Goal: Information Seeking & Learning: Learn about a topic

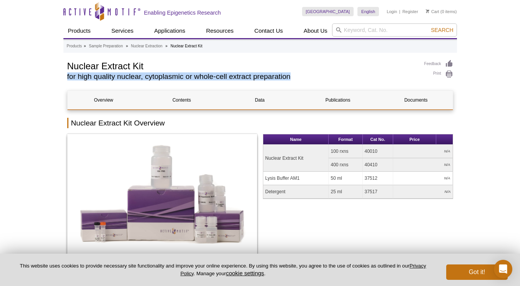
drag, startPoint x: 68, startPoint y: 76, endPoint x: 292, endPoint y: 83, distance: 224.6
click at [292, 83] on div "Nuclear Extract Kit for high quality nuclear, cytoplasmic or whole-cell extract…" at bounding box center [241, 72] width 349 height 24
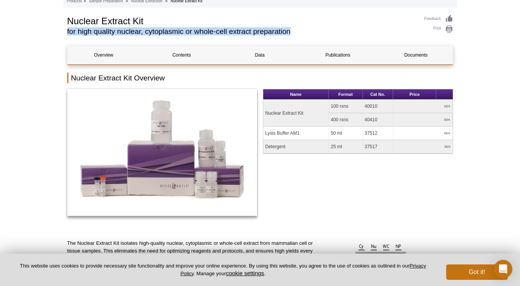
scroll to position [44, 0]
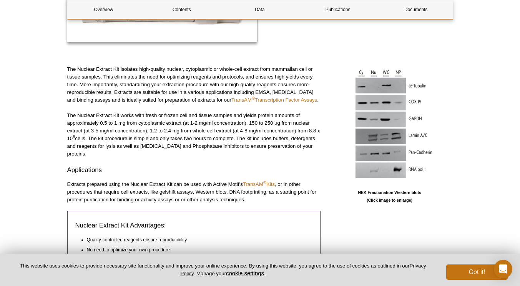
scroll to position [223, 0]
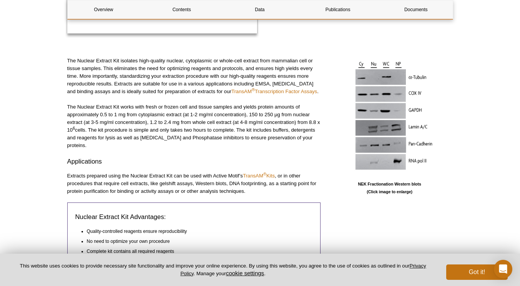
scroll to position [230, 0]
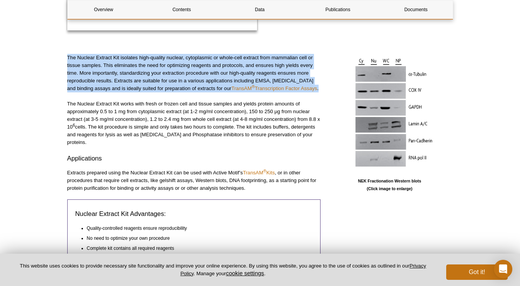
drag, startPoint x: 67, startPoint y: 56, endPoint x: 314, endPoint y: 89, distance: 249.8
click at [314, 89] on p "The Nuclear Extract Kit isolates high-quality nuclear, cytoplasmic or whole-cel…" at bounding box center [193, 73] width 253 height 38
copy p "The Nuclear Extract Kit isolates high-quality nuclear, cytoplasmic or whole-cel…"
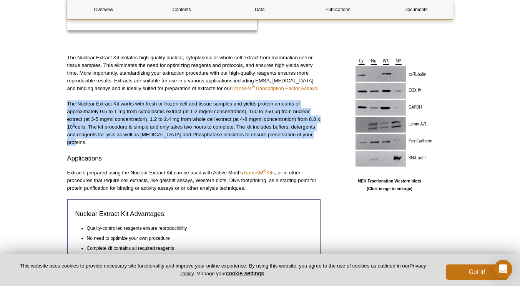
drag, startPoint x: 68, startPoint y: 103, endPoint x: 315, endPoint y: 135, distance: 249.3
click at [315, 135] on p "The Nuclear Extract Kit works with fresh or frozen cell and tissue samples and …" at bounding box center [193, 123] width 253 height 46
copy p "The Nuclear Extract Kit works with fresh or frozen cell and tissue samples and …"
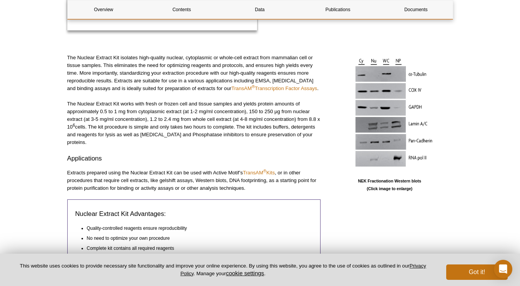
click at [147, 158] on div "The Nuclear Extract Kit isolates high-quality nuclear, cytoplasmic or whole-cel…" at bounding box center [193, 167] width 253 height 226
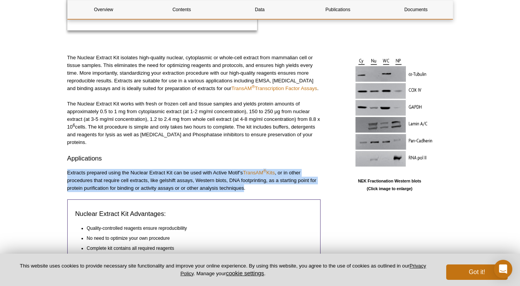
drag, startPoint x: 67, startPoint y: 164, endPoint x: 245, endPoint y: 181, distance: 178.5
click at [245, 181] on p "Extracts prepared using the Nuclear Extract Kit can be used with Active Motif’s…" at bounding box center [193, 180] width 253 height 23
copy p "Extracts prepared using the Nuclear Extract Kit can be used with Active Motif’s…"
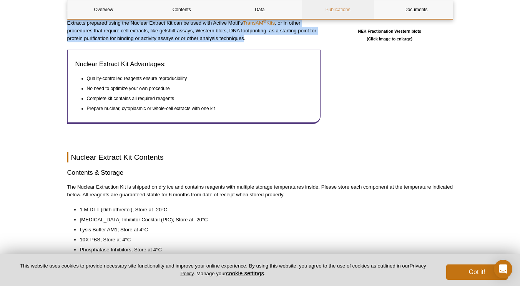
scroll to position [401, 0]
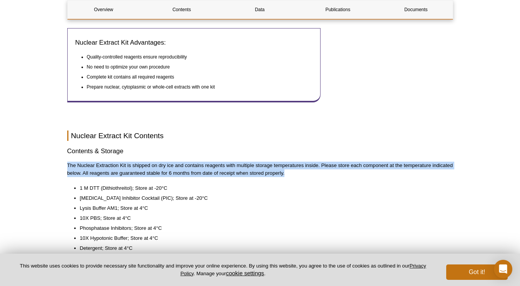
drag, startPoint x: 67, startPoint y: 156, endPoint x: 322, endPoint y: 164, distance: 254.6
click at [322, 164] on p "The Nuclear Extraction Kit is shipped on dry ice and contains reagents with mul…" at bounding box center [260, 168] width 386 height 15
copy p "The Nuclear Extraction Kit is shipped on dry ice and contains reagents with mul…"
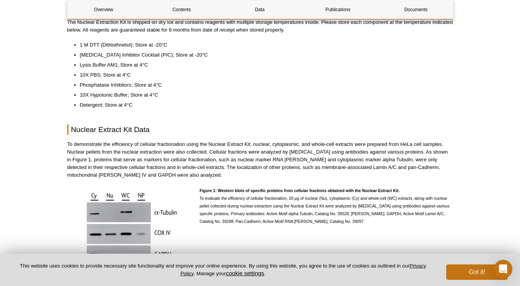
scroll to position [544, 0]
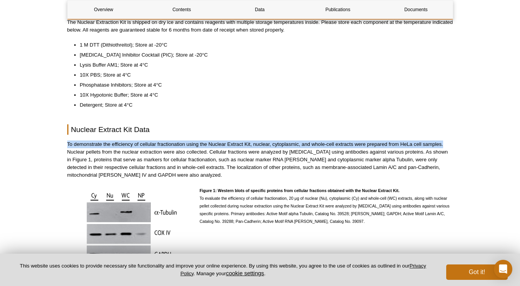
drag, startPoint x: 67, startPoint y: 135, endPoint x: 468, endPoint y: 133, distance: 401.4
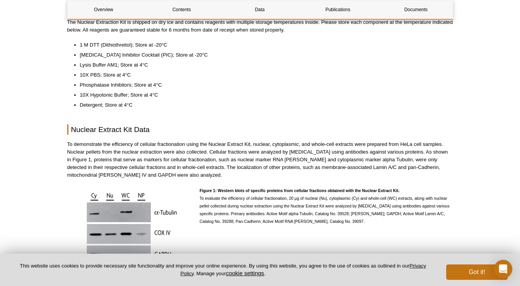
click at [67, 144] on p "To demonstrate the efficiency of cellular fractionation using the Nuclear Extra…" at bounding box center [260, 159] width 386 height 38
drag, startPoint x: 67, startPoint y: 144, endPoint x: 208, endPoint y: 145, distance: 141.1
click at [208, 145] on p "To demonstrate the efficiency of cellular fractionation using the Nuclear Extra…" at bounding box center [260, 159] width 386 height 38
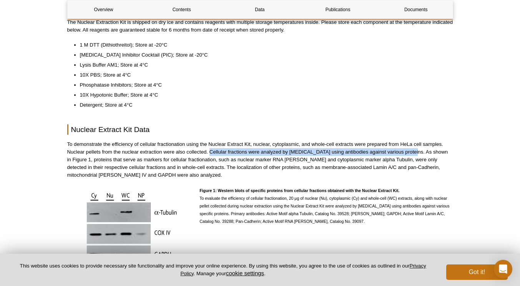
drag, startPoint x: 211, startPoint y: 145, endPoint x: 410, endPoint y: 146, distance: 199.5
click at [410, 146] on p "To demonstrate the efficiency of cellular fractionation using the Nuclear Extra…" at bounding box center [260, 159] width 386 height 38
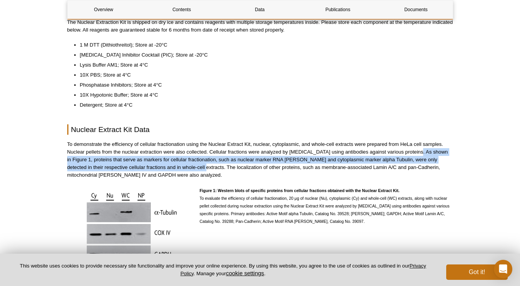
drag, startPoint x: 414, startPoint y: 143, endPoint x: 188, endPoint y: 161, distance: 226.7
click at [188, 161] on p "To demonstrate the efficiency of cellular fractionation using the Nuclear Extra…" at bounding box center [260, 159] width 386 height 38
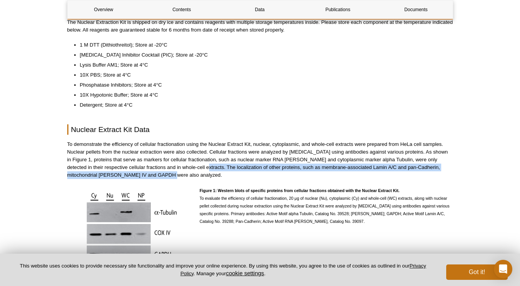
drag, startPoint x: 189, startPoint y: 161, endPoint x: 195, endPoint y: 166, distance: 7.9
click at [195, 166] on p "To demonstrate the efficiency of cellular fractionation using the Nuclear Extra…" at bounding box center [260, 159] width 386 height 38
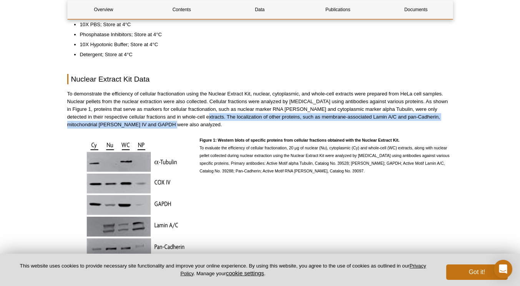
scroll to position [0, 0]
